Goal: Find specific page/section: Find specific page/section

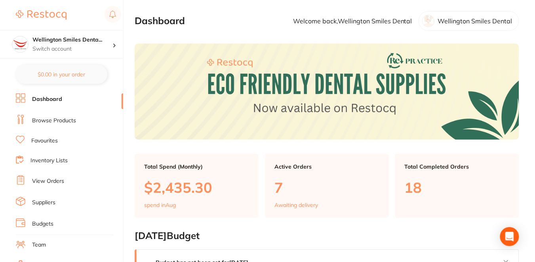
click at [62, 119] on link "Browse Products" at bounding box center [54, 121] width 44 height 8
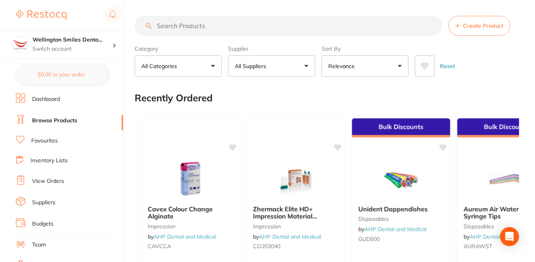
click at [208, 26] on input "search" at bounding box center [289, 26] width 308 height 20
paste input "ULT-4639"
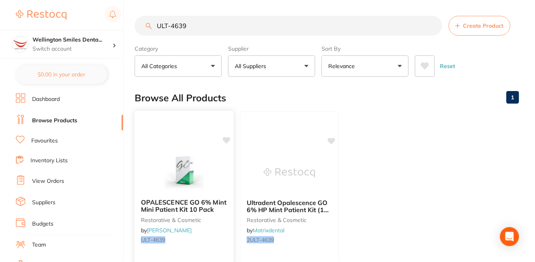
type input "ULT-4639"
click at [225, 141] on icon at bounding box center [227, 140] width 8 height 7
click at [256, 90] on div "Browse All Products 1" at bounding box center [327, 98] width 385 height 27
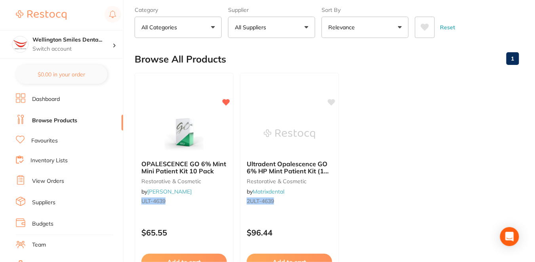
scroll to position [53, 0]
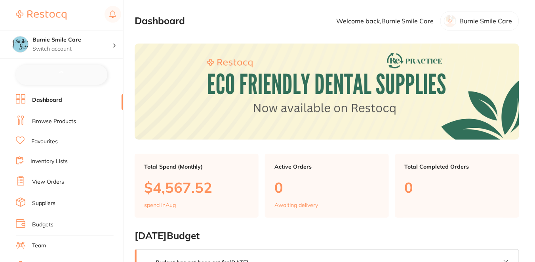
checkbox input "false"
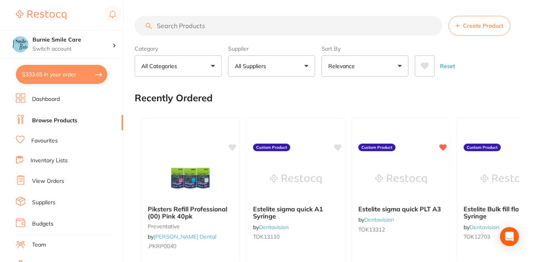
click at [171, 24] on input "search" at bounding box center [289, 26] width 308 height 20
paste input "ULT-4751"
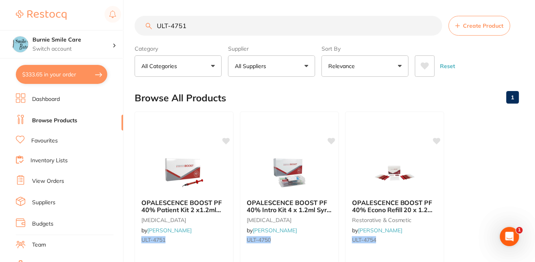
type input "ULT-4751"
click at [235, 93] on div "Browse All Products 1" at bounding box center [327, 98] width 385 height 27
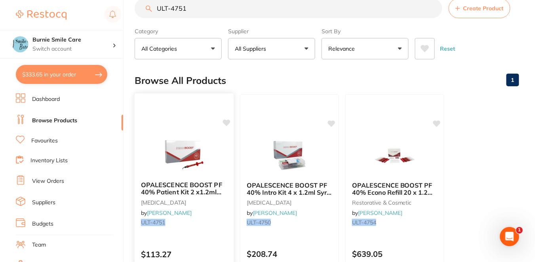
click at [227, 119] on icon at bounding box center [227, 123] width 8 height 8
click at [228, 124] on icon at bounding box center [227, 123] width 8 height 8
